Goal: Information Seeking & Learning: Learn about a topic

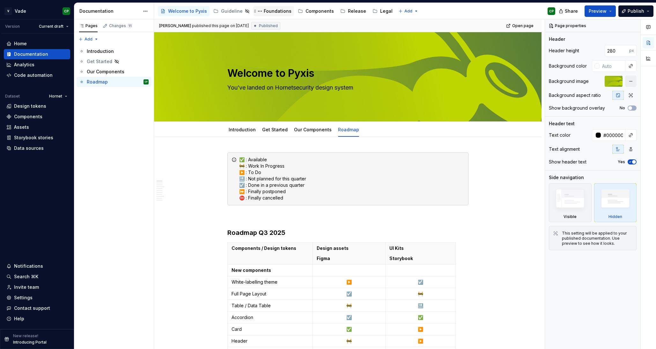
click at [275, 13] on div "Foundations" at bounding box center [278, 11] width 28 height 6
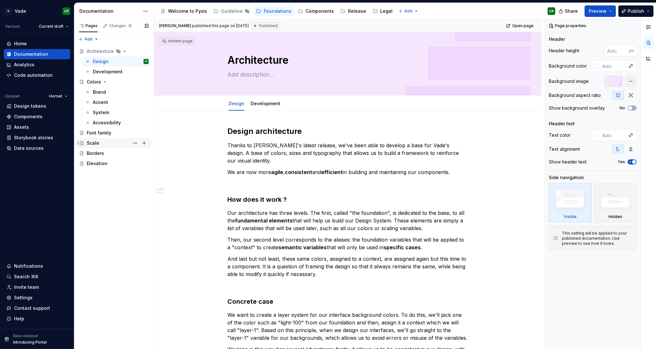
click at [99, 146] on div "Scale" at bounding box center [118, 143] width 62 height 9
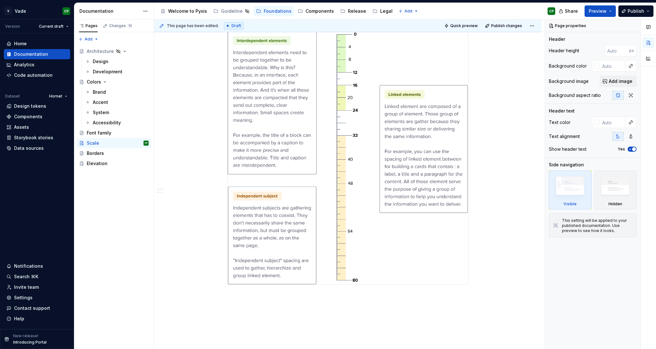
scroll to position [360, 0]
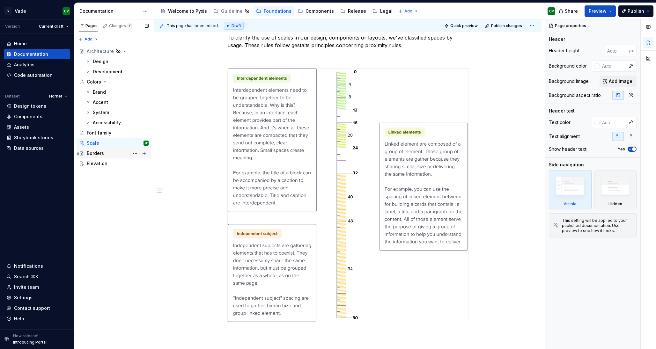
click at [97, 154] on div "Borders" at bounding box center [95, 153] width 17 height 6
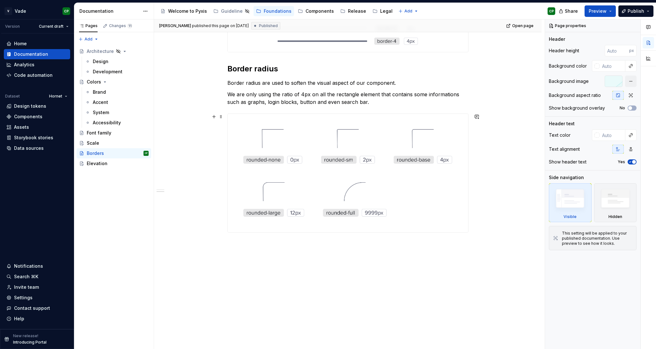
scroll to position [200, 0]
click at [97, 164] on div "Elevation" at bounding box center [97, 163] width 21 height 6
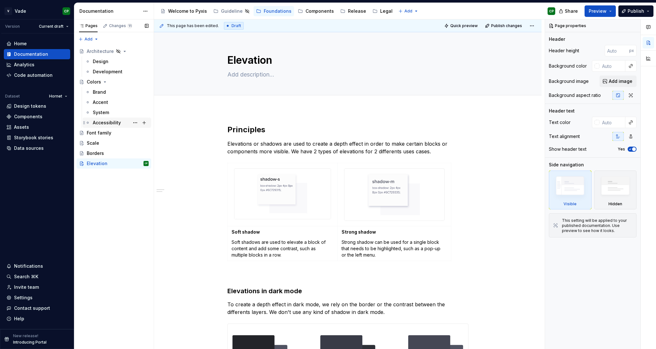
click at [109, 127] on div "Accessibility" at bounding box center [121, 122] width 56 height 9
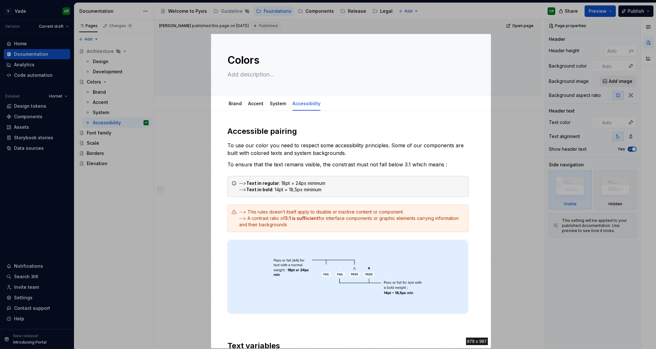
drag, startPoint x: 211, startPoint y: 34, endPoint x: 487, endPoint y: 400, distance: 459.1
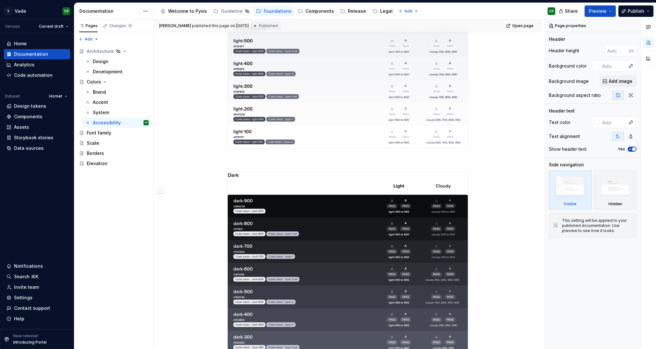
scroll to position [1057, 0]
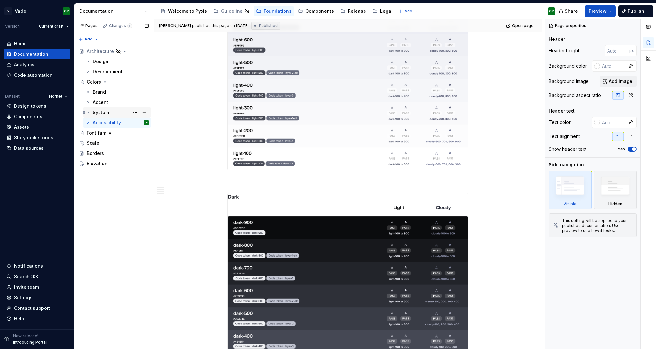
click at [111, 116] on div "System" at bounding box center [121, 112] width 56 height 9
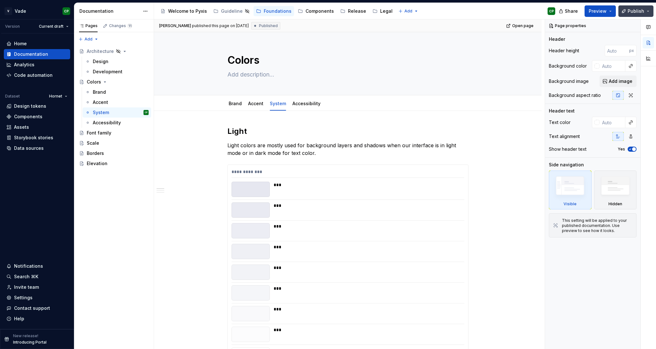
click at [499, 11] on button "Publish" at bounding box center [635, 10] width 35 height 11
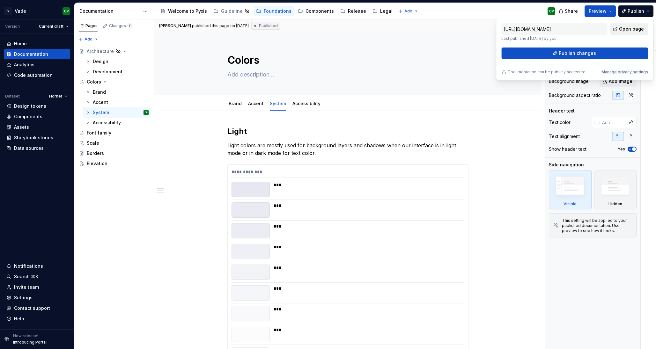
click at [499, 31] on span "Open page" at bounding box center [631, 29] width 25 height 6
click at [489, 10] on div "Accessibility guide for tree Page tree. Navigate the tree with the arrow keys. …" at bounding box center [357, 11] width 406 height 17
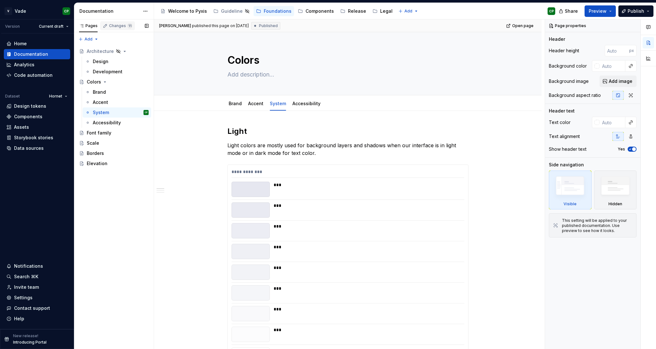
click at [112, 25] on div "Changes 11" at bounding box center [120, 25] width 23 height 5
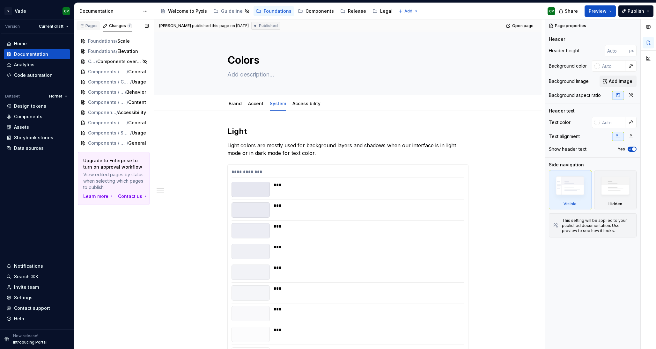
click at [88, 28] on div "Pages" at bounding box center [88, 25] width 18 height 5
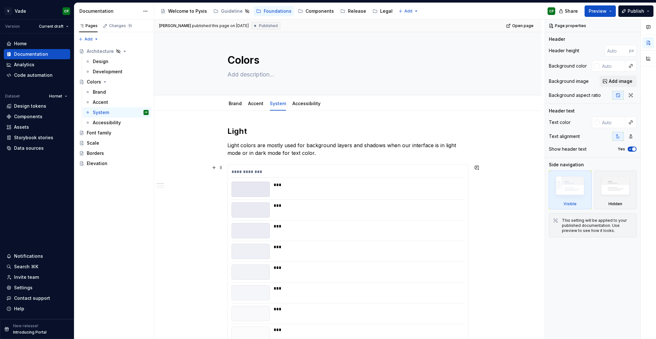
type textarea "*"
